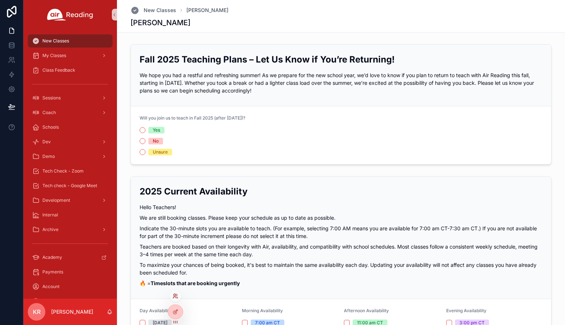
click at [175, 296] on icon at bounding box center [176, 296] width 6 height 6
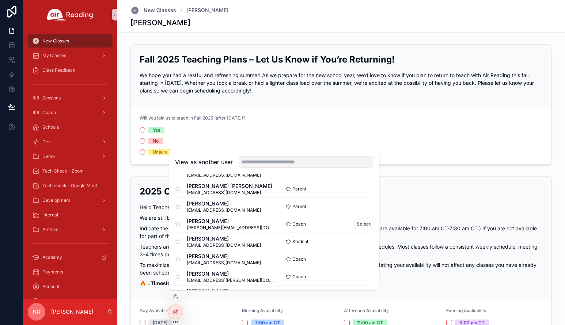
scroll to position [329, 0]
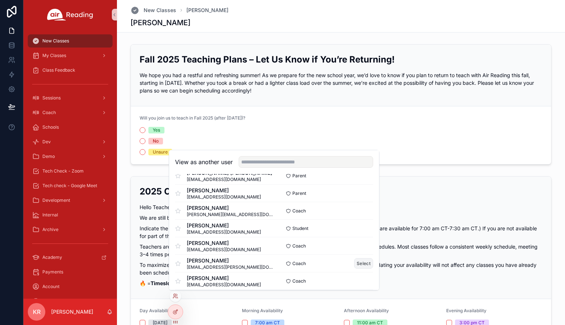
click at [358, 262] on button "Select" at bounding box center [363, 263] width 19 height 11
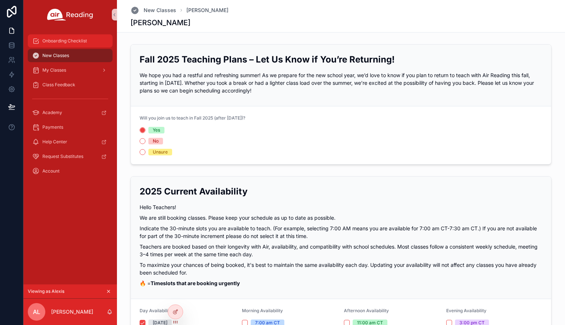
click at [60, 46] on div "Onboarding Checklist" at bounding box center [70, 41] width 76 height 12
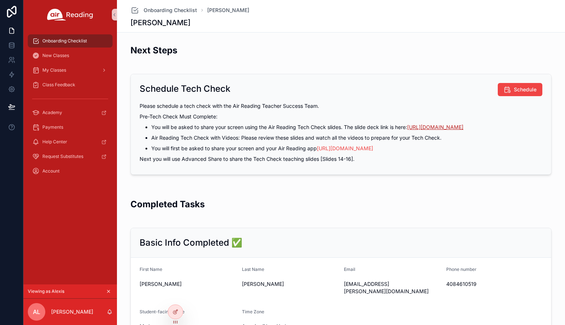
click at [431, 128] on link "https://tinyurl.com/45t5a7ps" at bounding box center [435, 127] width 56 height 6
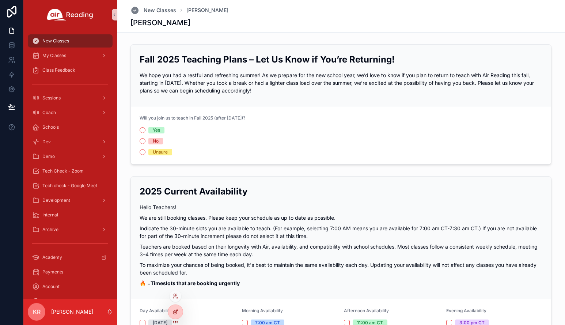
click at [180, 312] on div at bounding box center [175, 312] width 15 height 14
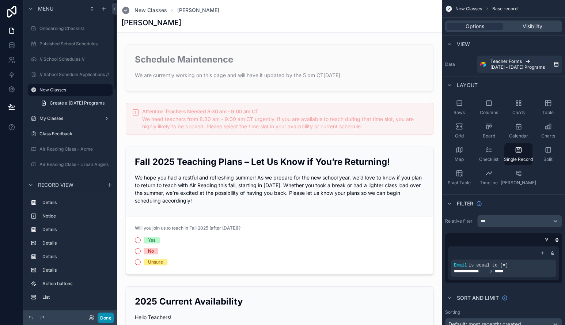
click at [108, 319] on button "Done" at bounding box center [106, 318] width 16 height 11
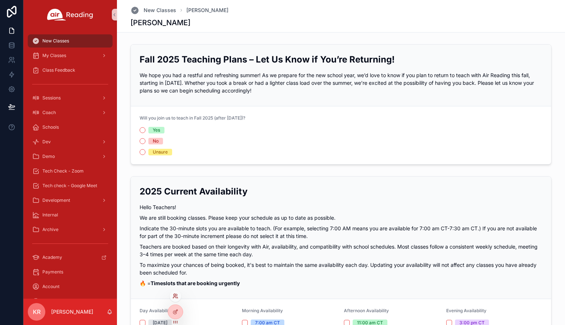
click at [174, 298] on icon at bounding box center [176, 296] width 6 height 6
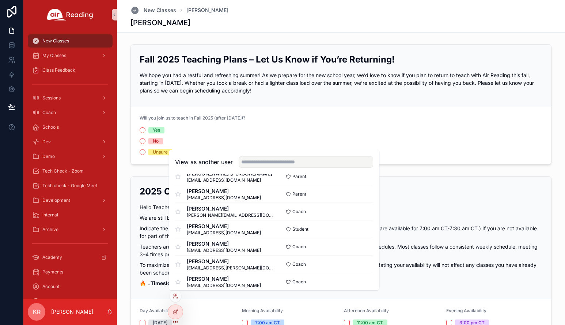
scroll to position [329, 0]
click at [356, 264] on button "Select" at bounding box center [363, 263] width 19 height 11
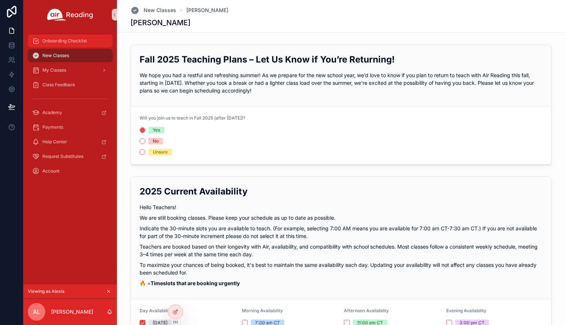
click at [67, 43] on span "Onboarding Checklist" at bounding box center [64, 41] width 45 height 6
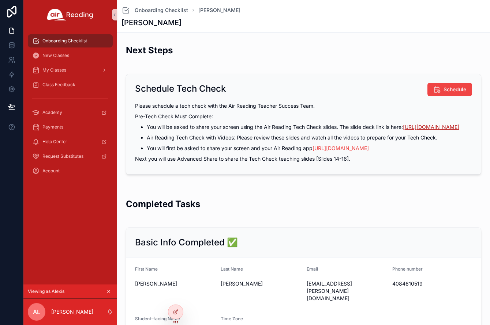
click at [444, 128] on link "[URL][DOMAIN_NAME]" at bounding box center [431, 127] width 56 height 6
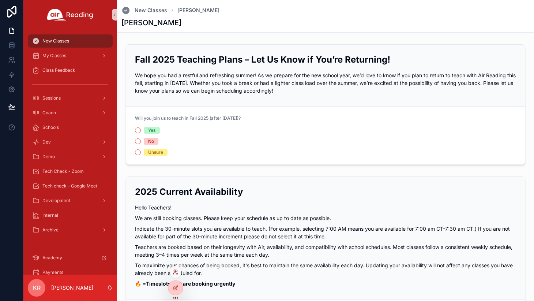
click at [176, 273] on icon at bounding box center [174, 272] width 3 height 1
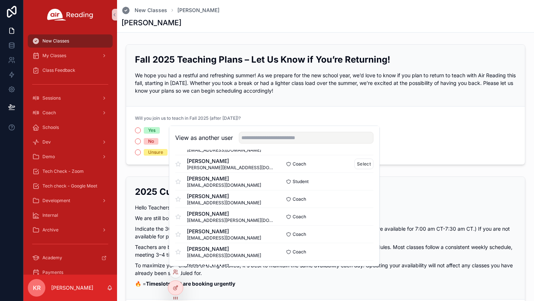
scroll to position [366, 0]
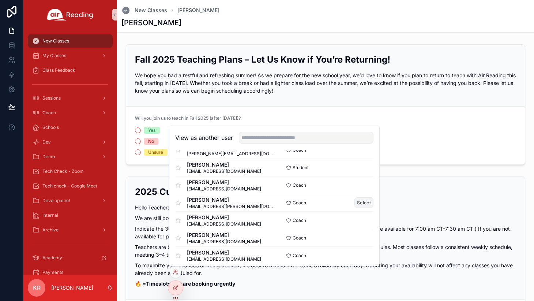
click at [355, 204] on button "Select" at bounding box center [363, 202] width 19 height 11
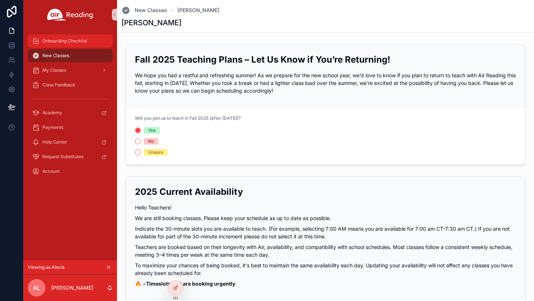
click at [64, 42] on span "Onboarding Checklist" at bounding box center [64, 41] width 45 height 6
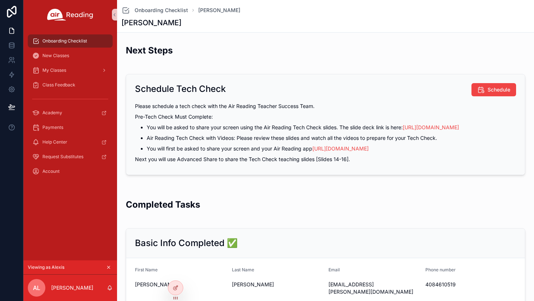
drag, startPoint x: 340, startPoint y: 23, endPoint x: 341, endPoint y: 18, distance: 5.6
click at [341, 18] on div "[PERSON_NAME]" at bounding box center [325, 23] width 408 height 10
click at [429, 128] on link "[URL][DOMAIN_NAME]" at bounding box center [431, 127] width 56 height 6
